Goal: Navigation & Orientation: Find specific page/section

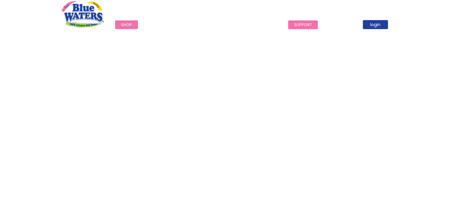
click at [308, 22] on link "support" at bounding box center [303, 24] width 30 height 9
